Goal: Task Accomplishment & Management: Manage account settings

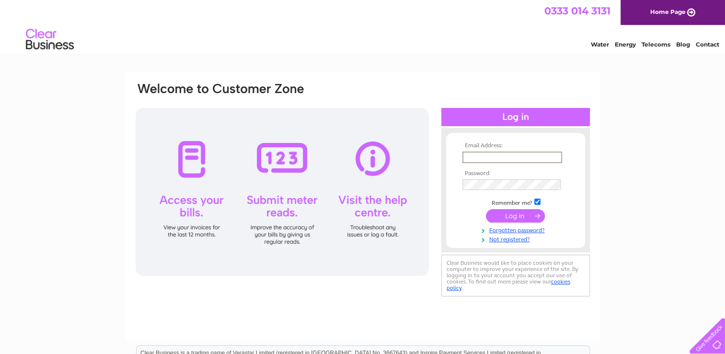
click at [469, 155] on input "text" at bounding box center [512, 156] width 100 height 11
type input "williamnelson@btinternet.com"
click at [506, 217] on input "submit" at bounding box center [515, 214] width 59 height 13
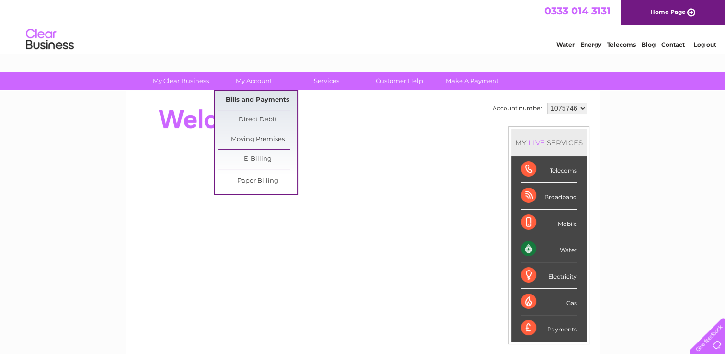
click at [250, 98] on link "Bills and Payments" at bounding box center [257, 100] width 79 height 19
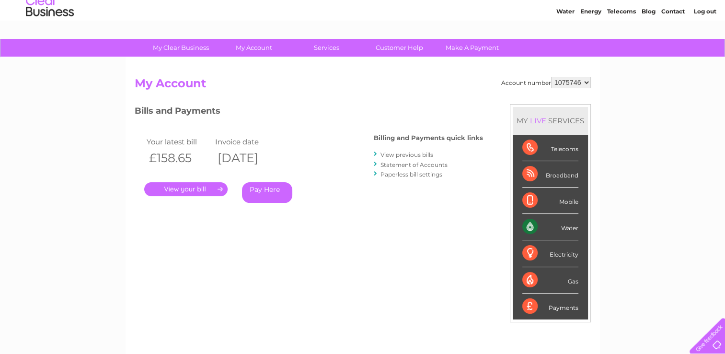
scroll to position [48, 0]
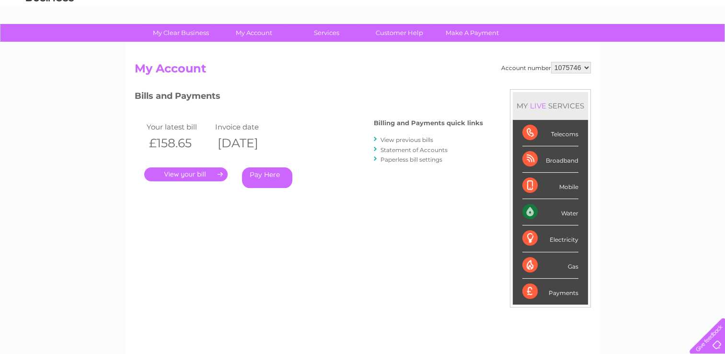
click at [187, 173] on link "." at bounding box center [185, 174] width 83 height 14
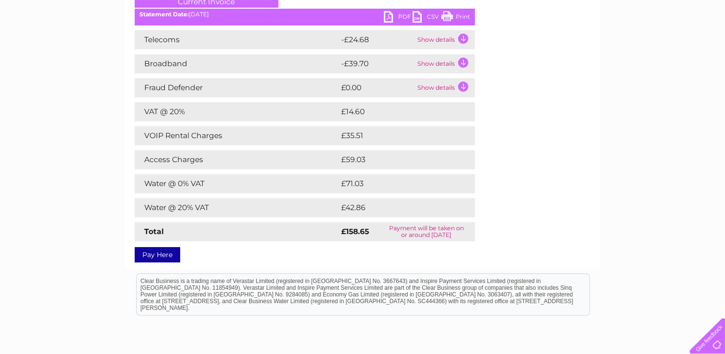
scroll to position [96, 0]
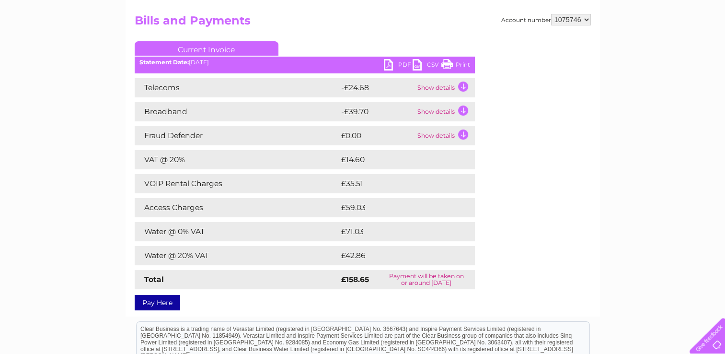
click at [437, 89] on td "Show details" at bounding box center [445, 87] width 60 height 19
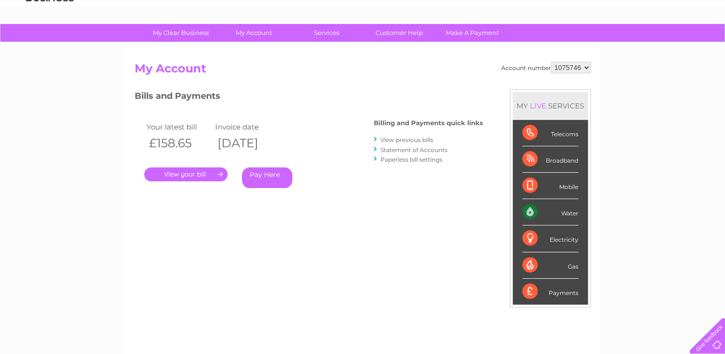
click at [178, 172] on link "." at bounding box center [185, 174] width 83 height 14
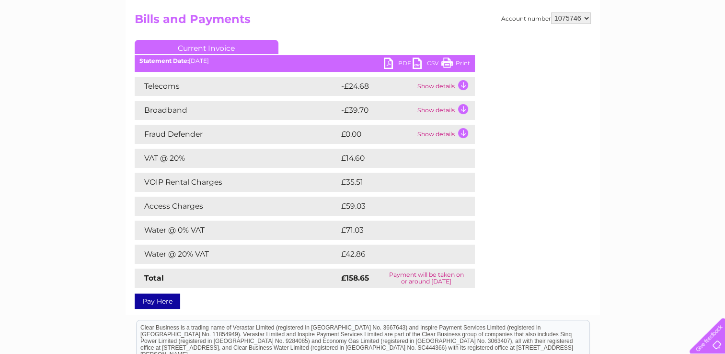
scroll to position [85, 0]
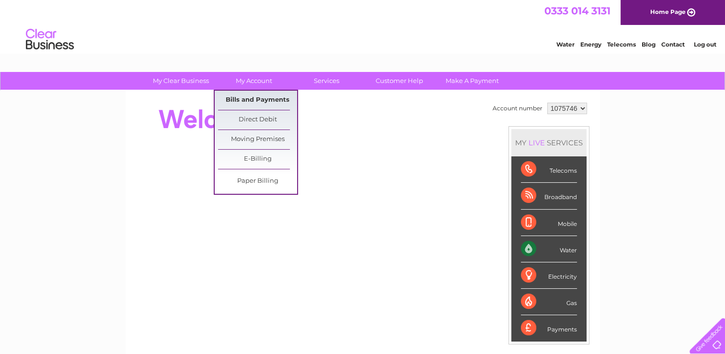
click at [256, 99] on link "Bills and Payments" at bounding box center [257, 100] width 79 height 19
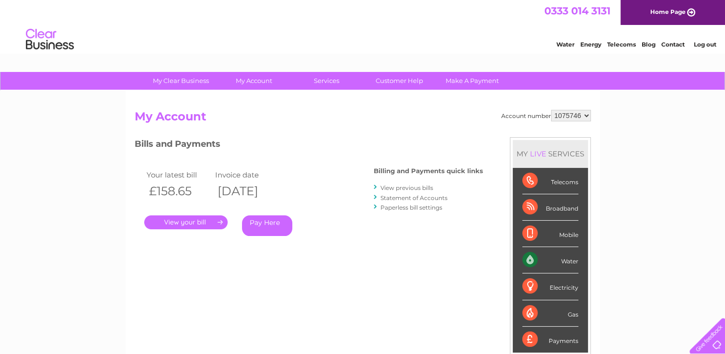
click at [170, 218] on link "." at bounding box center [185, 222] width 83 height 14
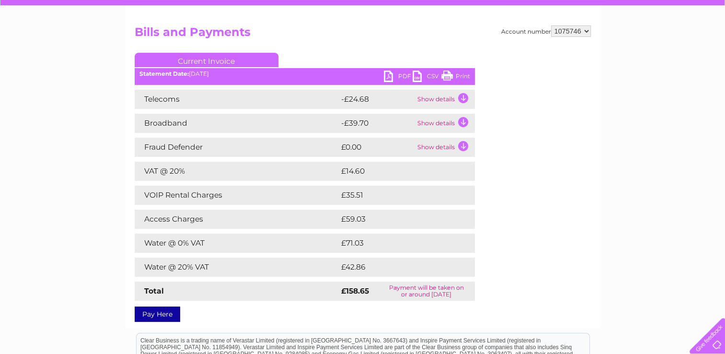
scroll to position [96, 0]
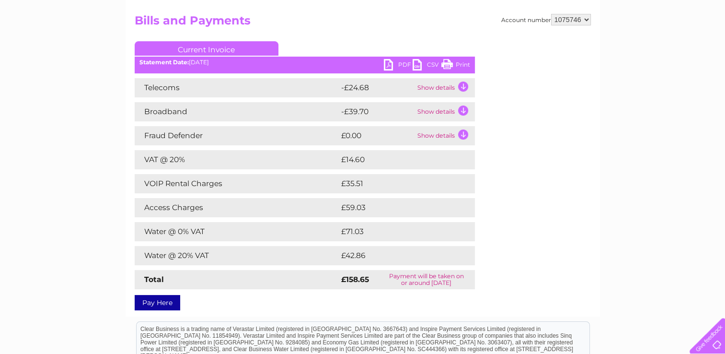
click at [464, 89] on td "Show details" at bounding box center [445, 87] width 60 height 19
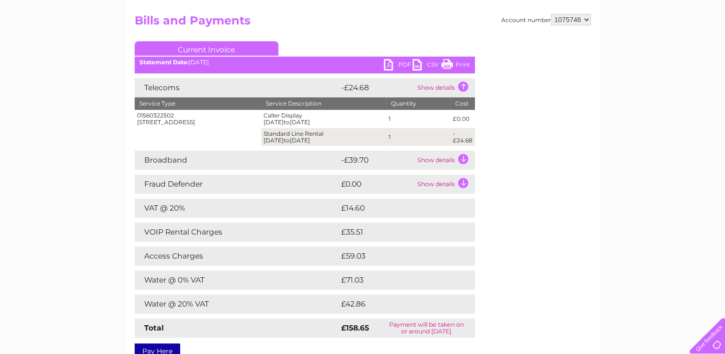
click at [496, 156] on div "Account number 1075746 Bills and Payments Current Invoice PDF CSV Print" at bounding box center [363, 184] width 456 height 341
click at [428, 160] on td "Show details" at bounding box center [445, 159] width 60 height 19
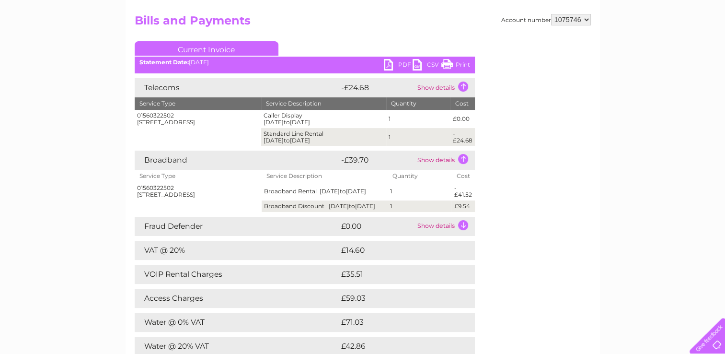
click at [402, 65] on link "PDF" at bounding box center [398, 66] width 29 height 14
